Goal: Task Accomplishment & Management: Use online tool/utility

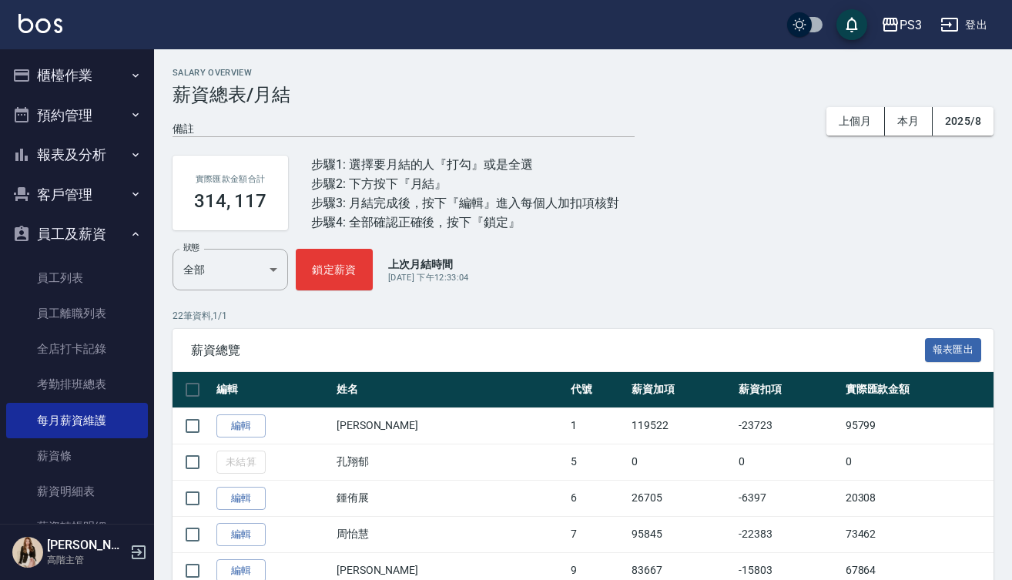
click at [72, 152] on button "報表及分析" at bounding box center [77, 155] width 142 height 40
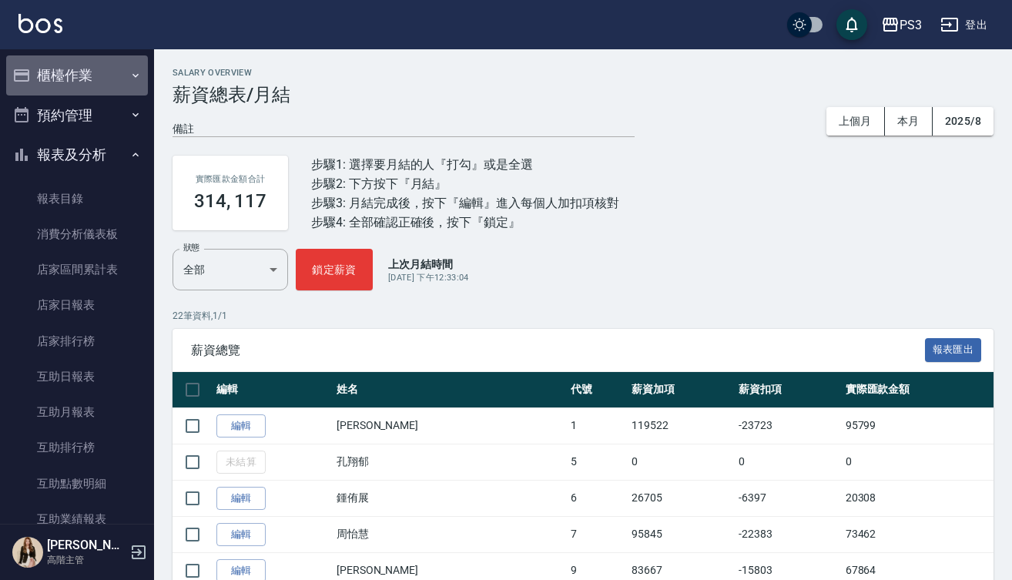
click at [96, 79] on button "櫃檯作業" at bounding box center [77, 75] width 142 height 40
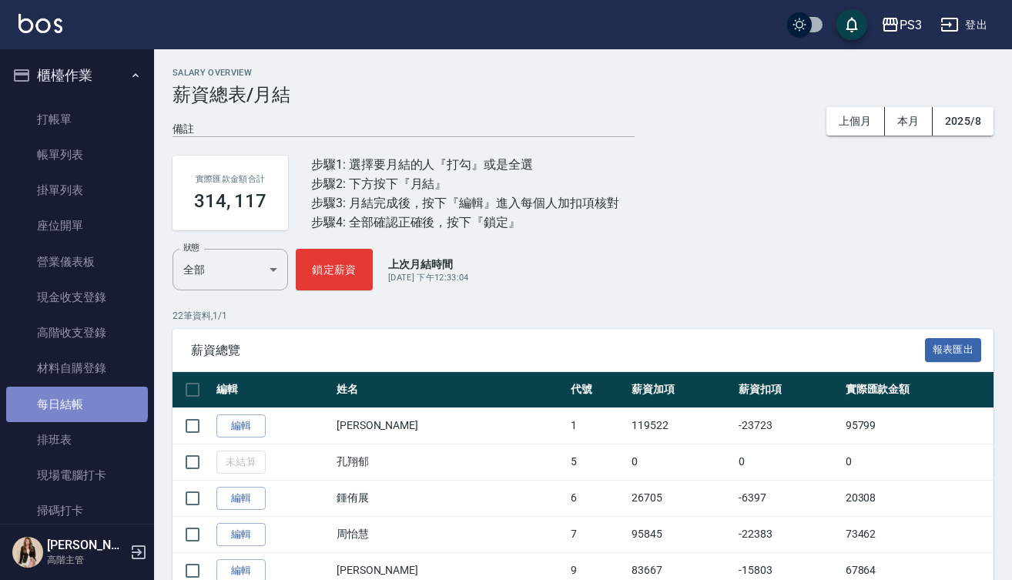
click at [75, 389] on link "每日結帳" at bounding box center [77, 404] width 142 height 35
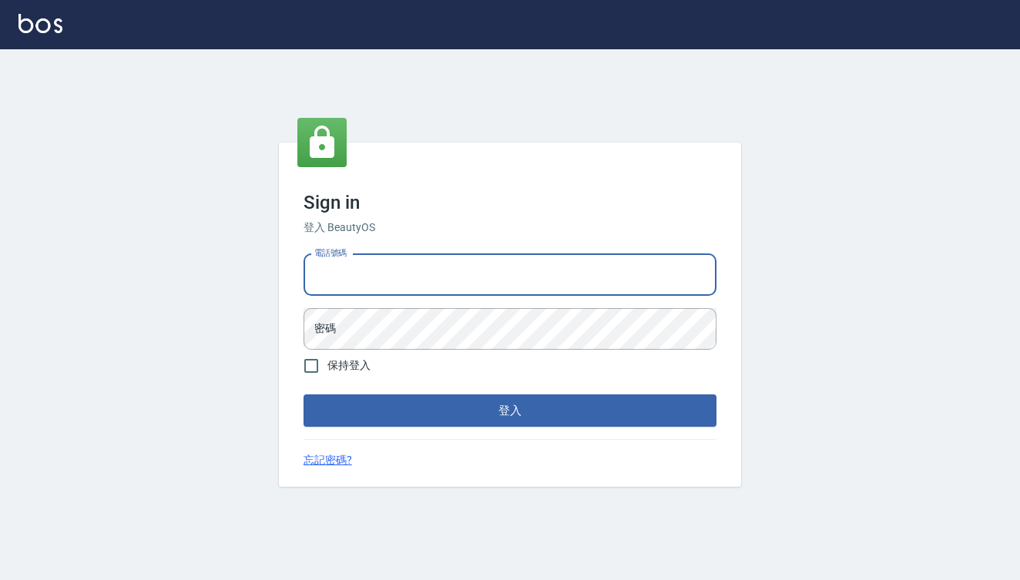
type input "0909291021"
click at [510, 410] on button "登入" at bounding box center [509, 410] width 413 height 32
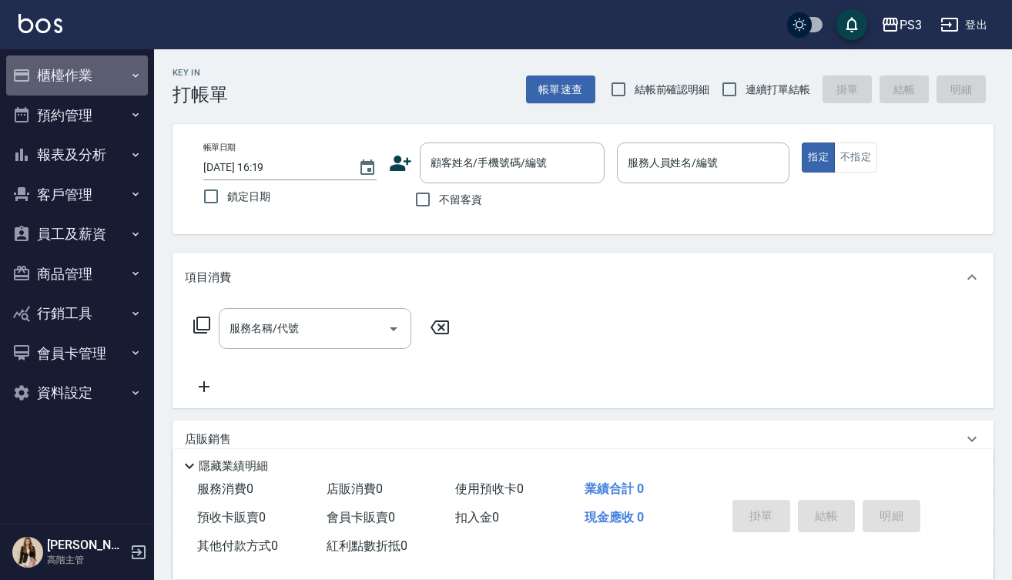
click at [74, 65] on button "櫃檯作業" at bounding box center [77, 75] width 142 height 40
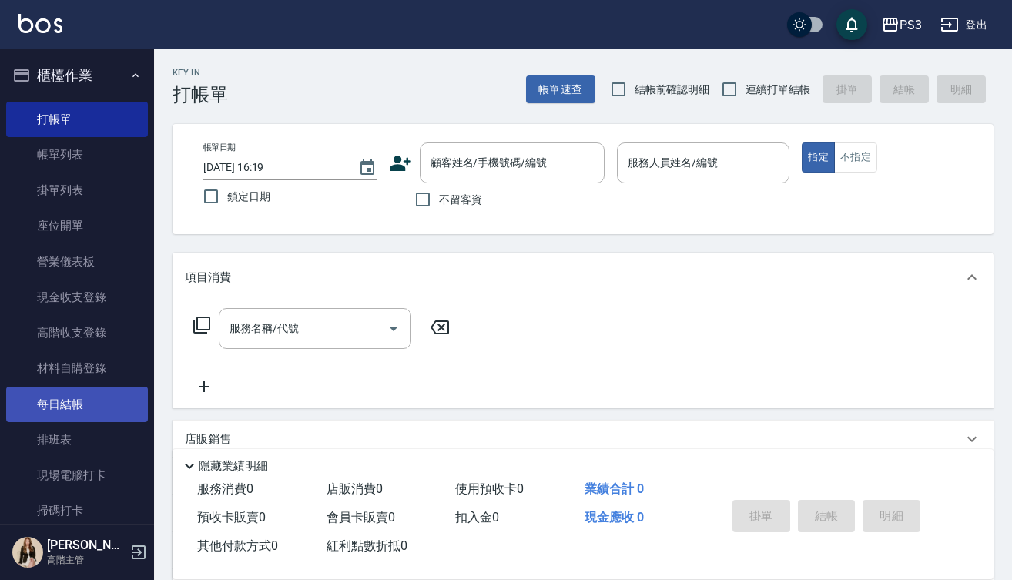
click at [87, 394] on link "每日結帳" at bounding box center [77, 404] width 142 height 35
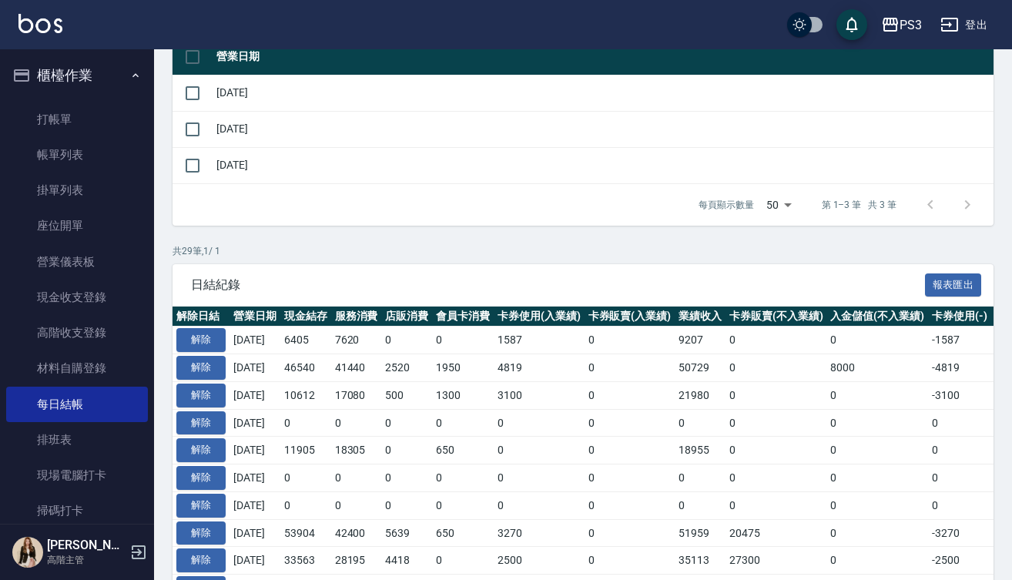
scroll to position [256, 0]
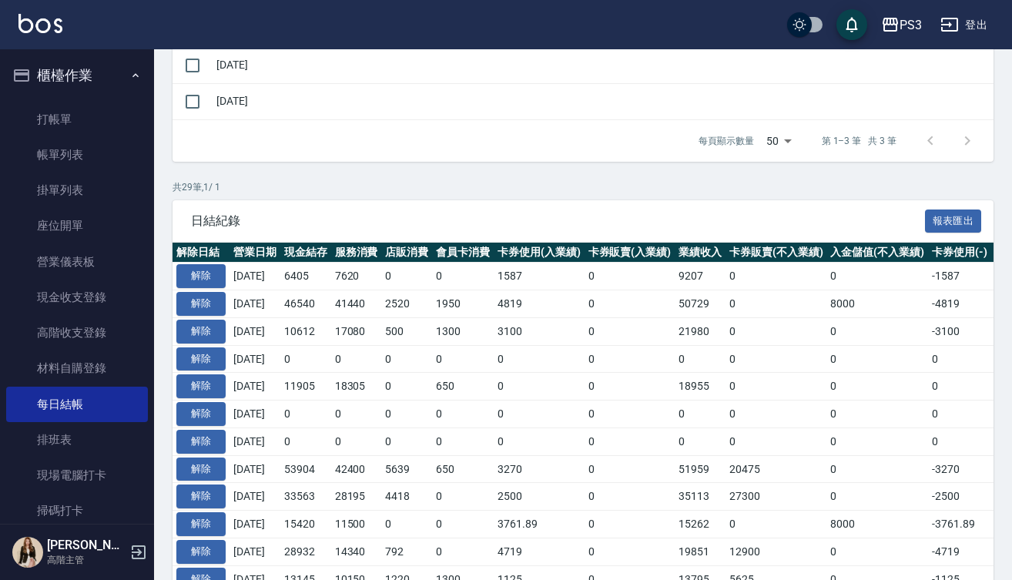
click at [415, 334] on td "500" at bounding box center [406, 331] width 51 height 28
